Goal: Information Seeking & Learning: Understand process/instructions

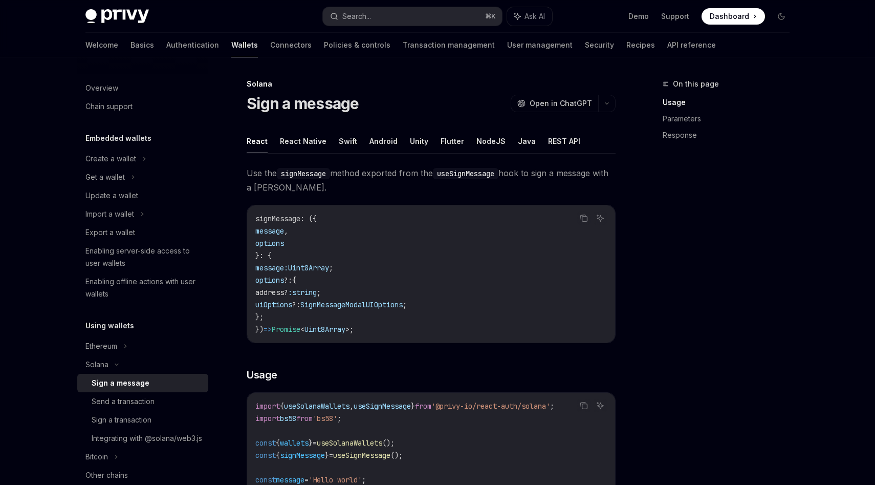
scroll to position [221, 0]
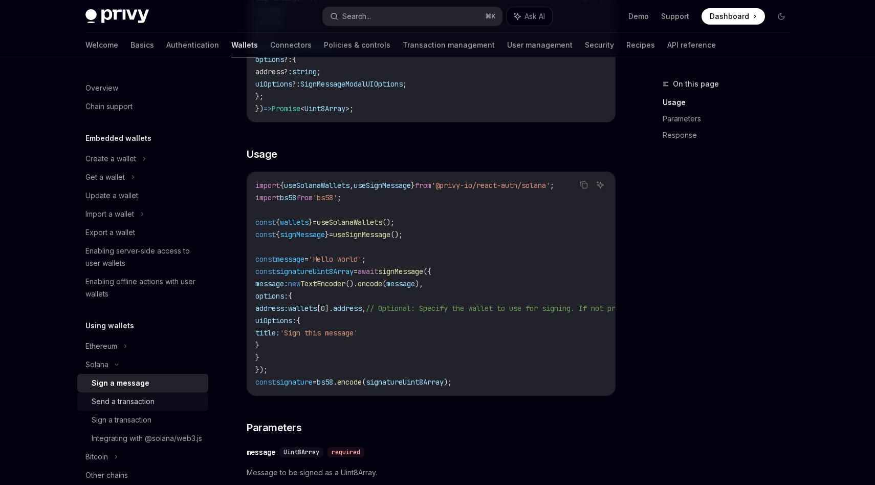
click at [153, 405] on div "Send a transaction" at bounding box center [123, 401] width 63 height 12
type textarea "*"
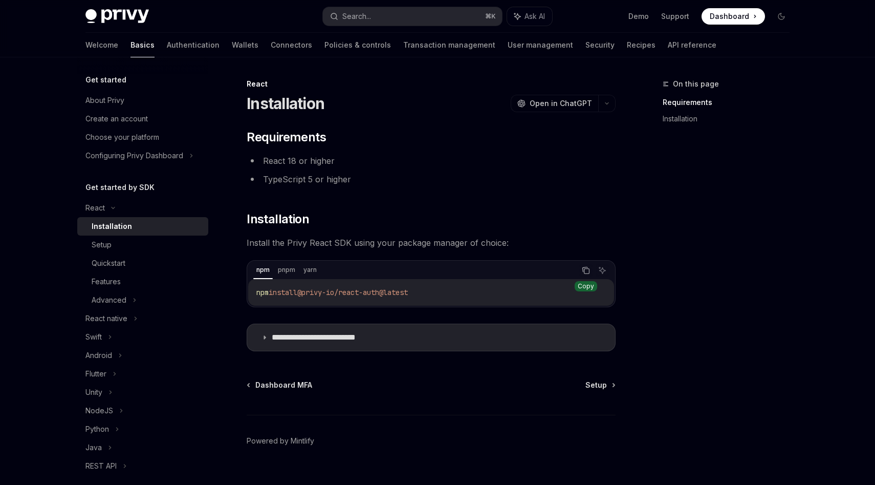
click at [591, 273] on button "Copy the contents from the code block" at bounding box center [585, 270] width 13 height 13
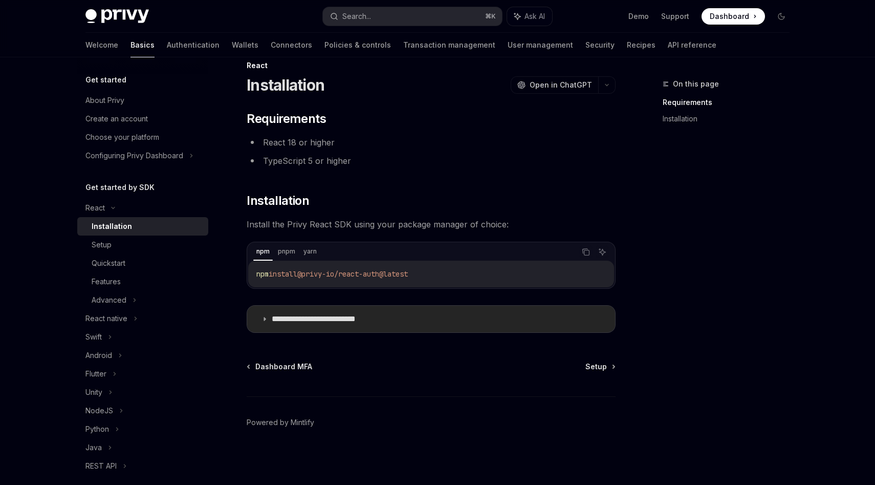
click at [331, 319] on p "**********" at bounding box center [330, 319] width 116 height 10
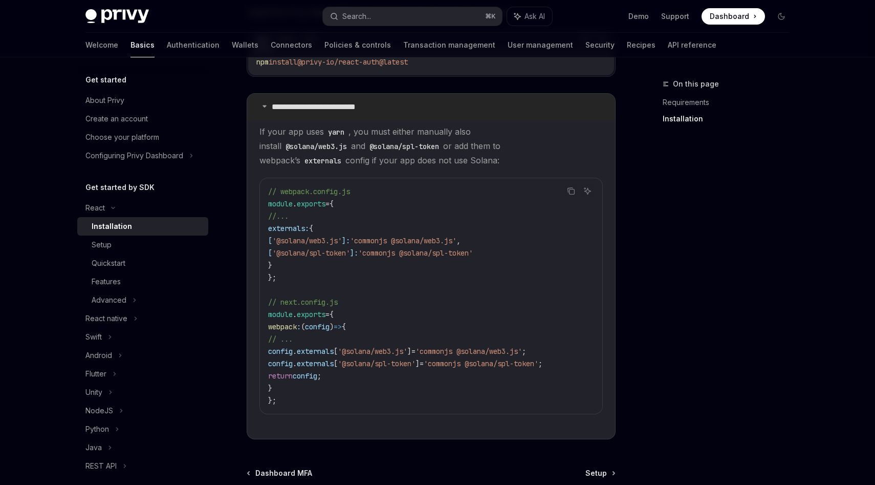
click at [361, 105] on p "**********" at bounding box center [330, 107] width 116 height 10
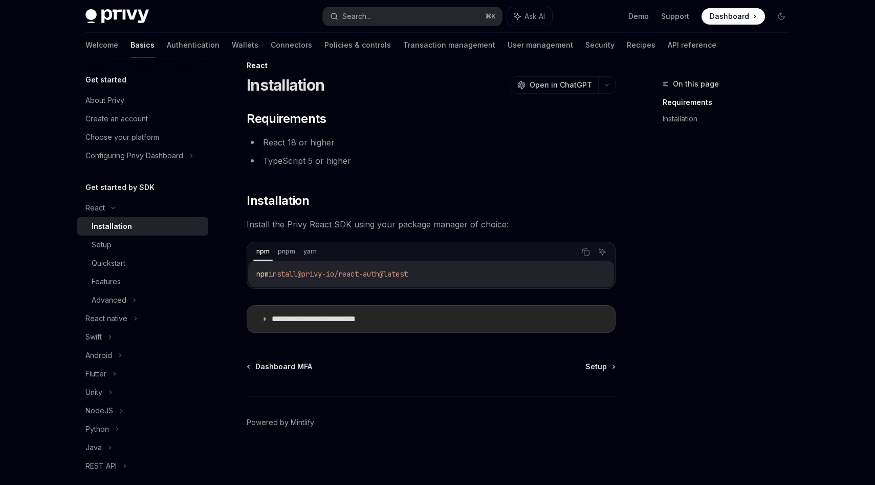
scroll to position [18, 0]
click at [605, 365] on span "Setup" at bounding box center [596, 366] width 21 height 10
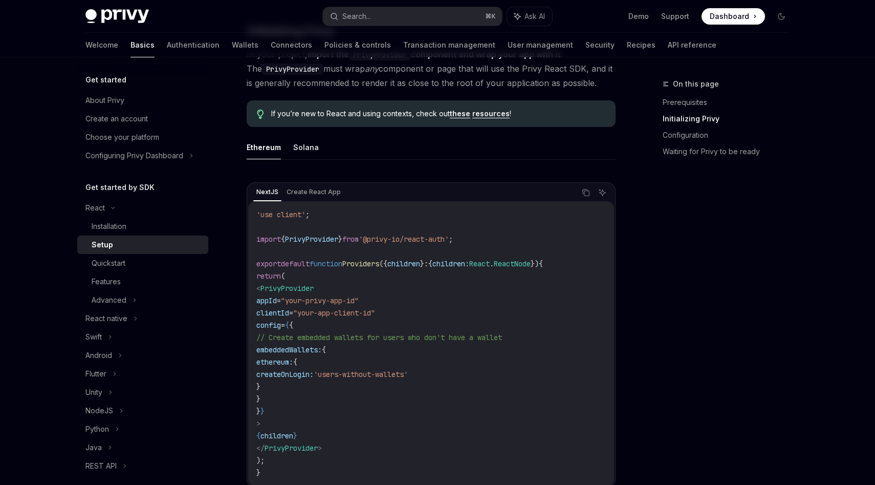
scroll to position [234, 0]
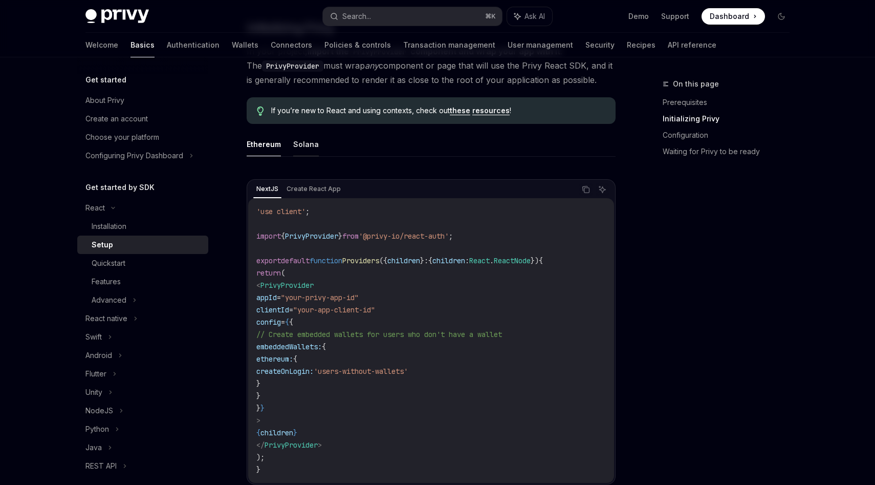
click at [306, 145] on button "Solana" at bounding box center [306, 144] width 26 height 24
type textarea "*"
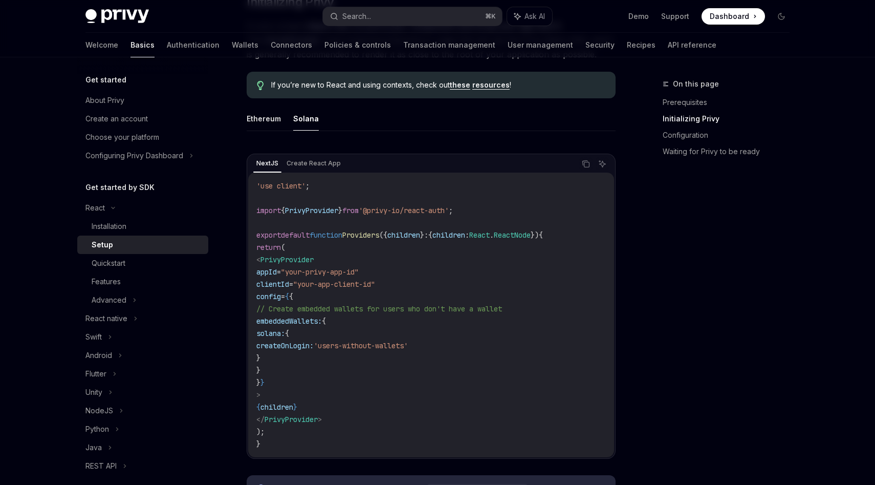
scroll to position [269, 0]
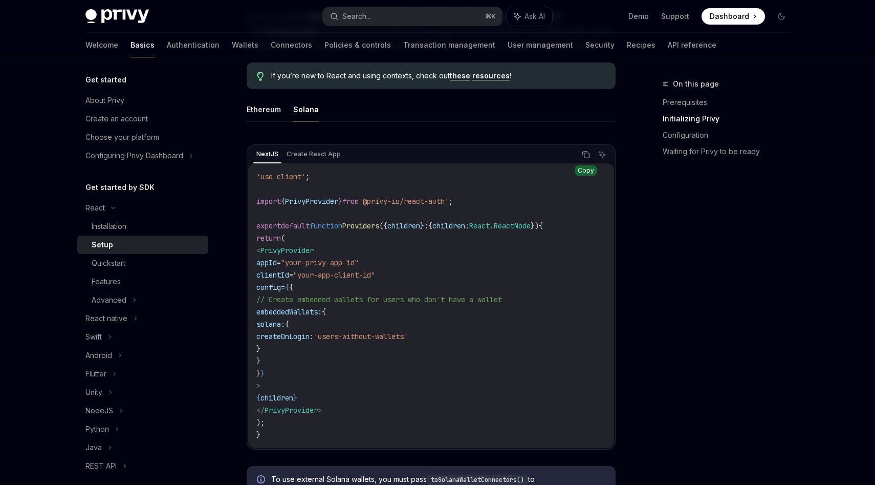
click at [588, 154] on icon "Copy the contents from the code block" at bounding box center [586, 154] width 8 height 8
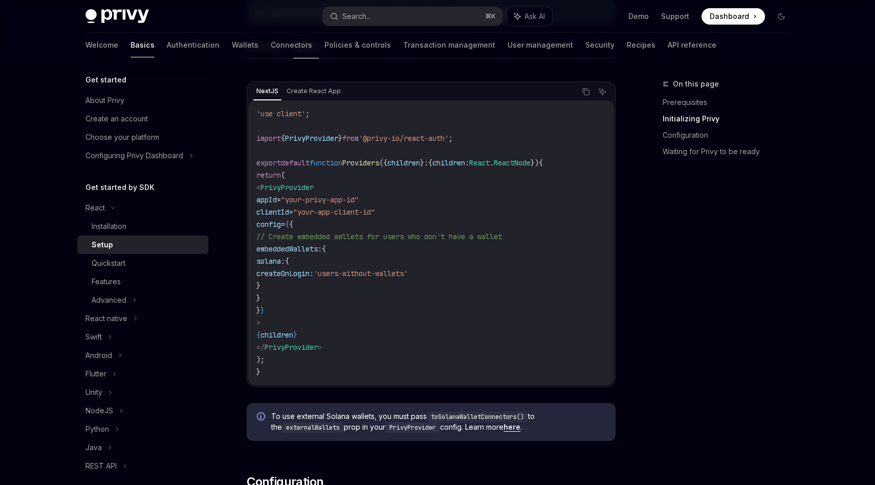
scroll to position [354, 0]
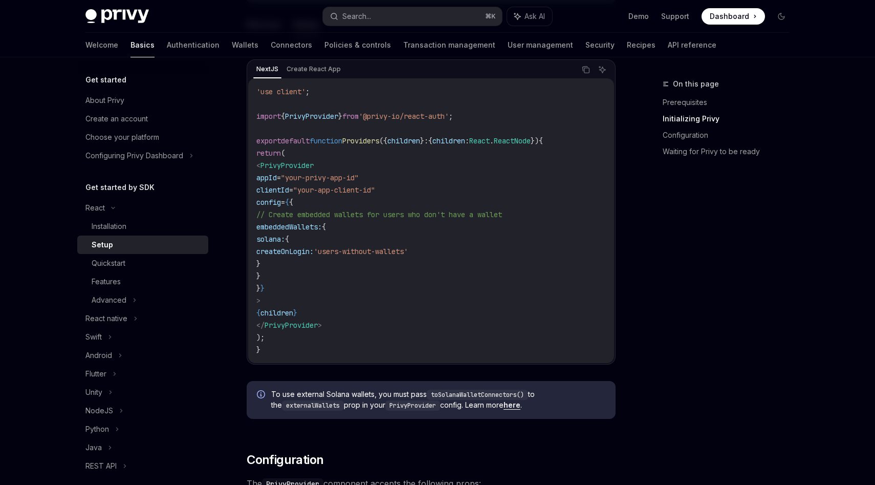
click at [418, 341] on code "'use client' ; import { PrivyProvider } from '@privy-io/react-auth' ; export de…" at bounding box center [431, 220] width 350 height 270
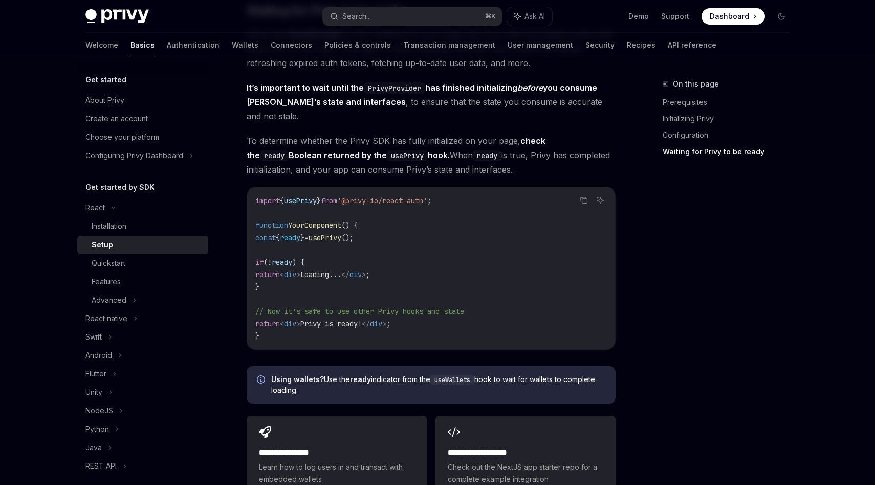
scroll to position [1085, 0]
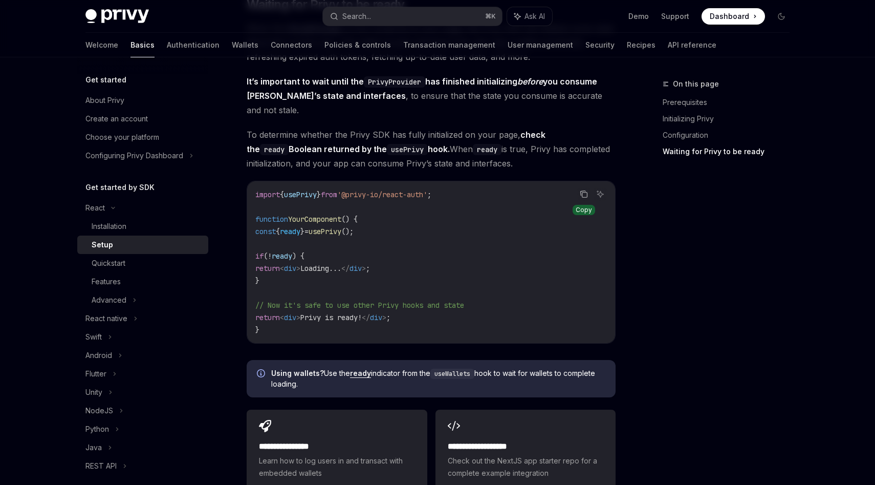
click at [580, 187] on button "Copy the contents from the code block" at bounding box center [583, 193] width 13 height 13
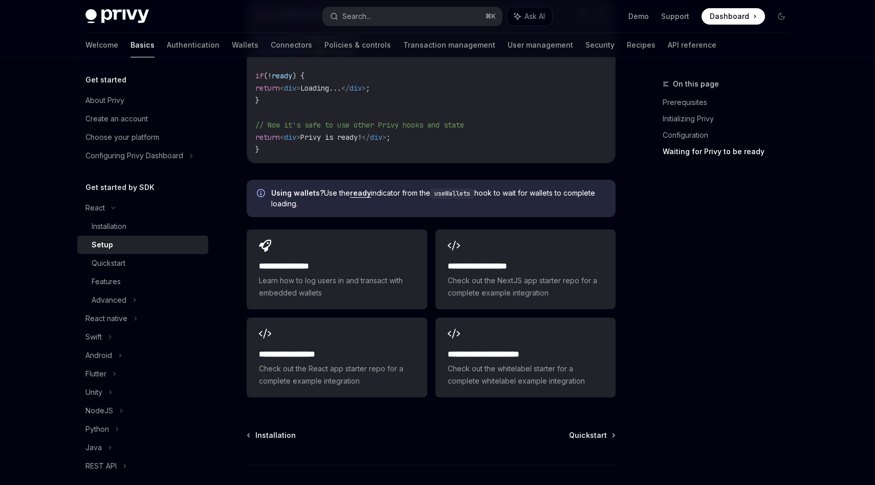
scroll to position [1266, 0]
click at [123, 267] on div "Quickstart" at bounding box center [109, 263] width 34 height 12
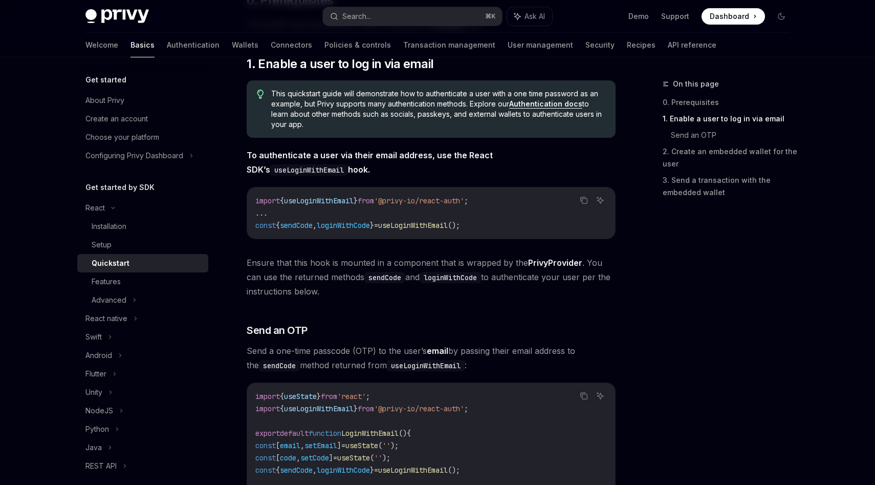
scroll to position [170, 0]
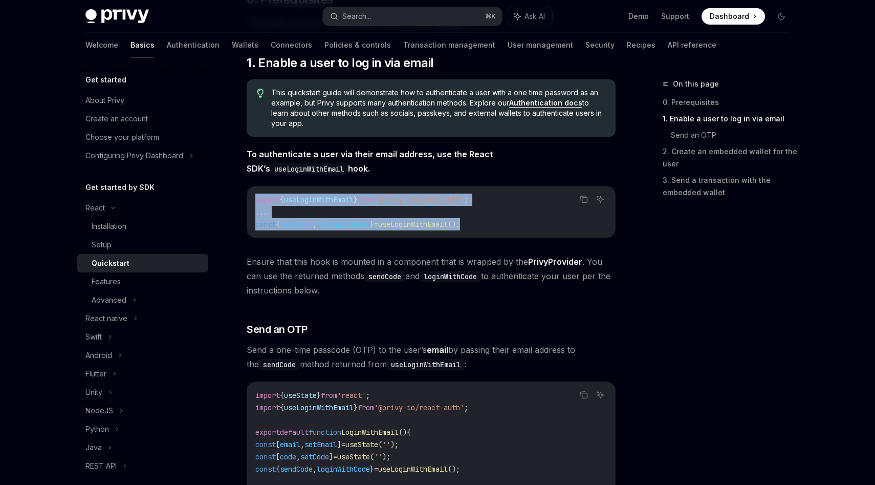
drag, startPoint x: 508, startPoint y: 227, endPoint x: 236, endPoint y: 204, distance: 272.7
copy code "import { useLoginWithEmail } from '@privy-io/react-auth' ; ... const { sendCode…"
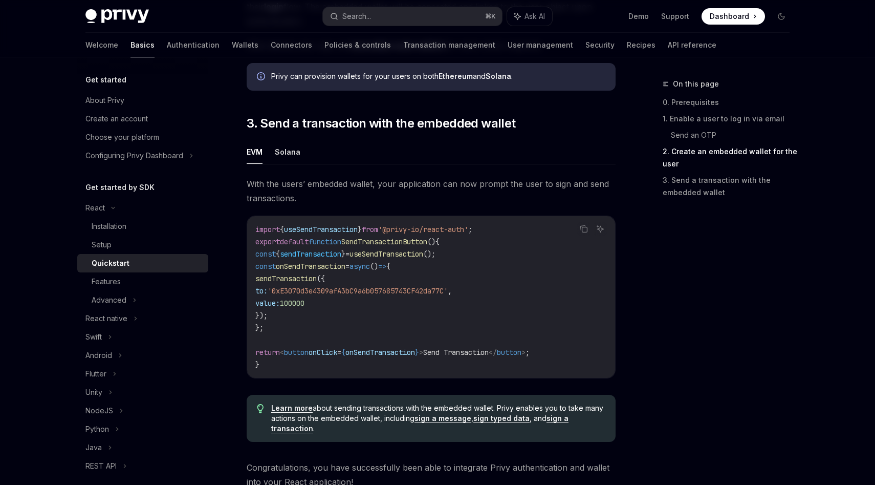
scroll to position [839, 0]
click at [287, 157] on button "Solana" at bounding box center [288, 152] width 26 height 24
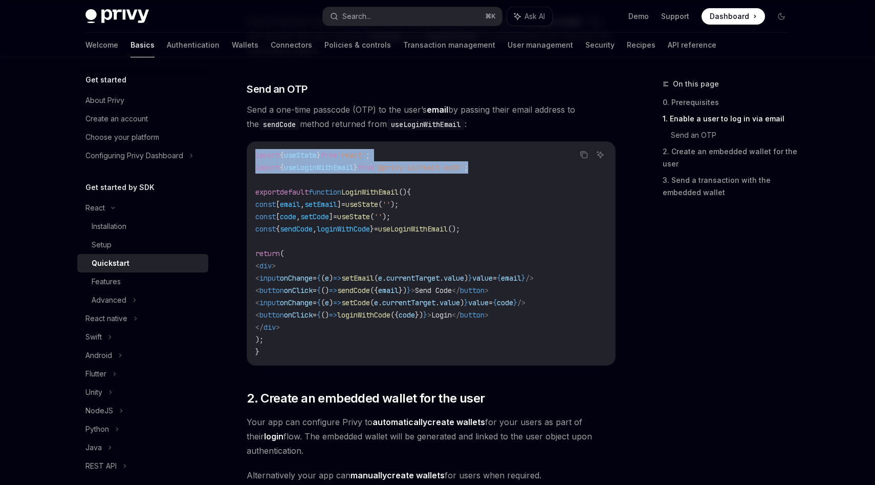
drag, startPoint x: 492, startPoint y: 170, endPoint x: 239, endPoint y: 155, distance: 253.9
click at [239, 155] on div "React Quickstart OpenAI Open in ChatGPT Learn how to authenticate users, create…" at bounding box center [335, 454] width 565 height 1575
copy code "import { useState } from 'react' ; import { useLoginWithEmail } from '@privy-io…"
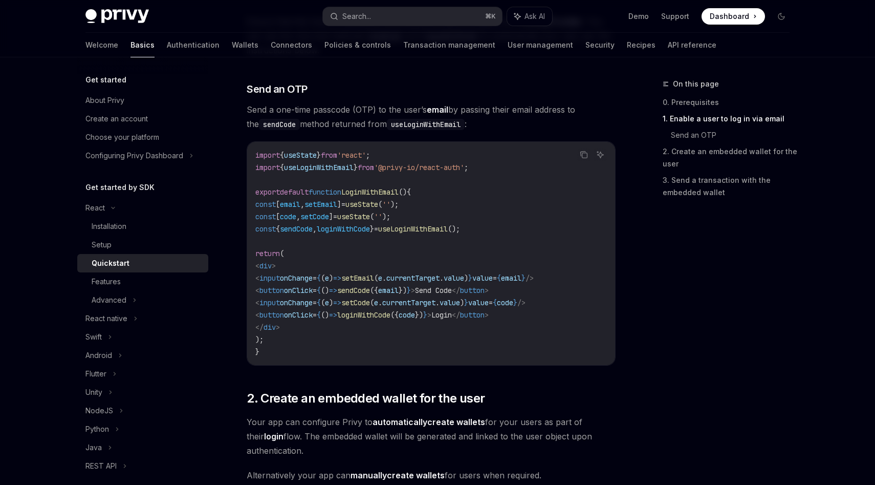
click at [403, 295] on code "import { useState } from 'react' ; import { useLoginWithEmail } from '@privy-io…" at bounding box center [431, 253] width 352 height 209
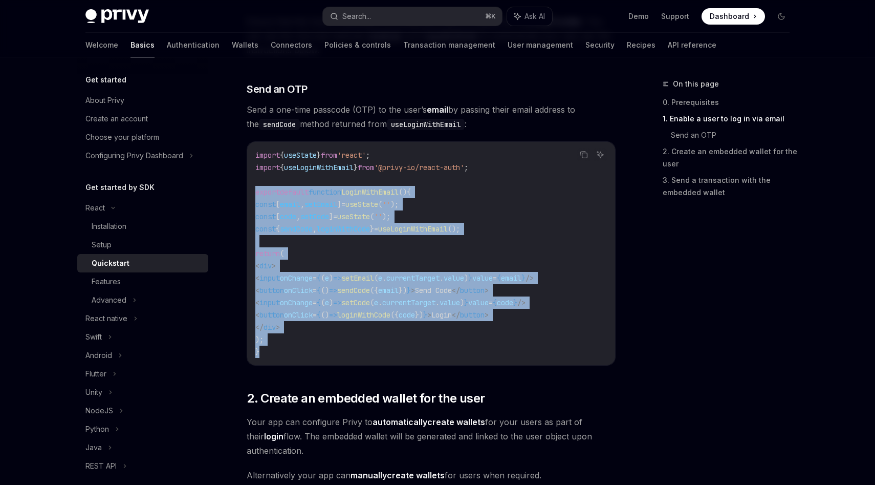
copy code "export default function LoginWithEmail () { const [ email , setEmail ] = useSta…"
drag, startPoint x: 290, startPoint y: 350, endPoint x: 240, endPoint y: 187, distance: 169.7
click at [240, 187] on div "React Quickstart OpenAI Open in ChatGPT Learn how to authenticate users, create…" at bounding box center [335, 454] width 565 height 1575
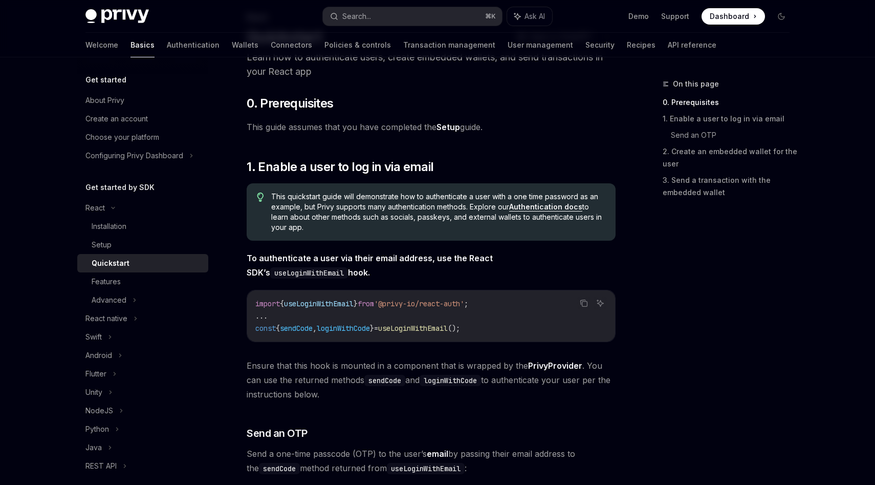
scroll to position [67, 0]
click at [143, 225] on div "Installation" at bounding box center [147, 226] width 111 height 12
type textarea "*"
